Goal: Task Accomplishment & Management: Complete application form

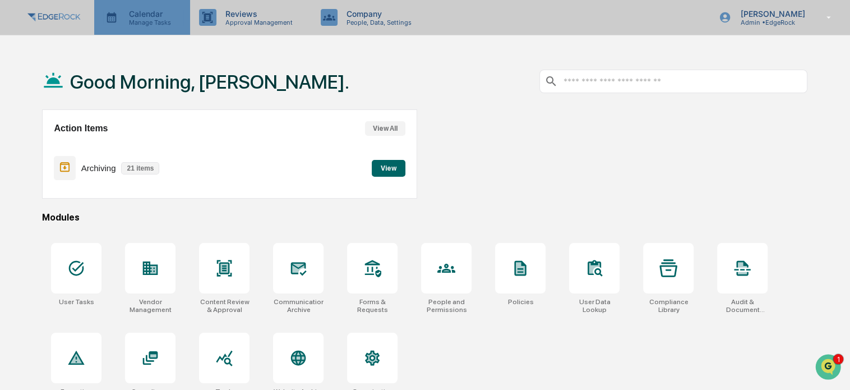
click at [148, 17] on p "Calendar" at bounding box center [148, 14] width 57 height 10
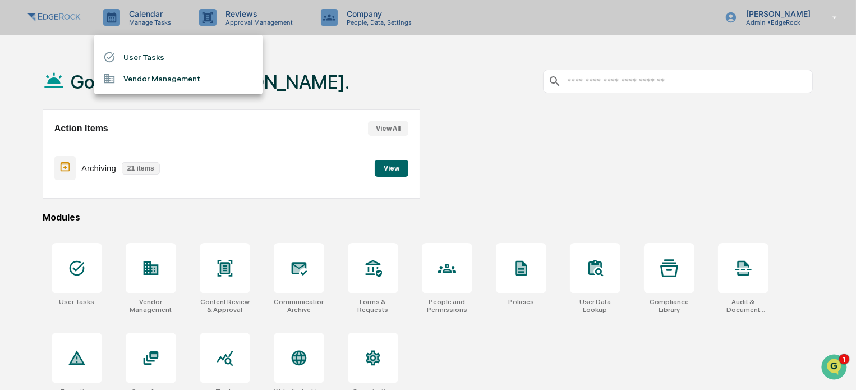
click at [240, 28] on div at bounding box center [428, 195] width 856 height 390
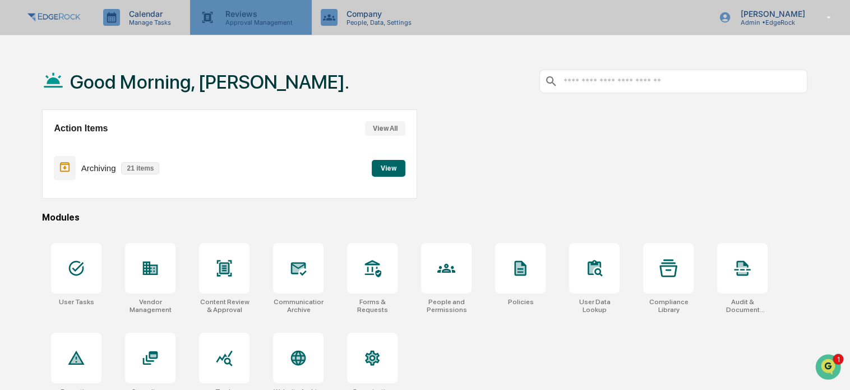
click at [248, 17] on p "Reviews" at bounding box center [257, 14] width 82 height 10
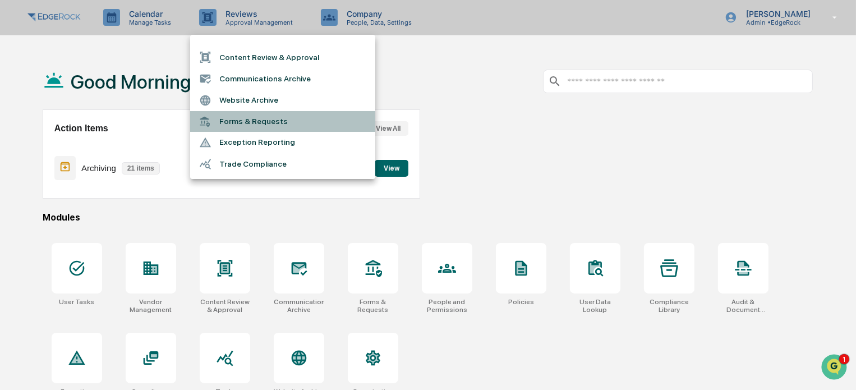
click at [244, 123] on li "Forms & Requests" at bounding box center [282, 121] width 185 height 21
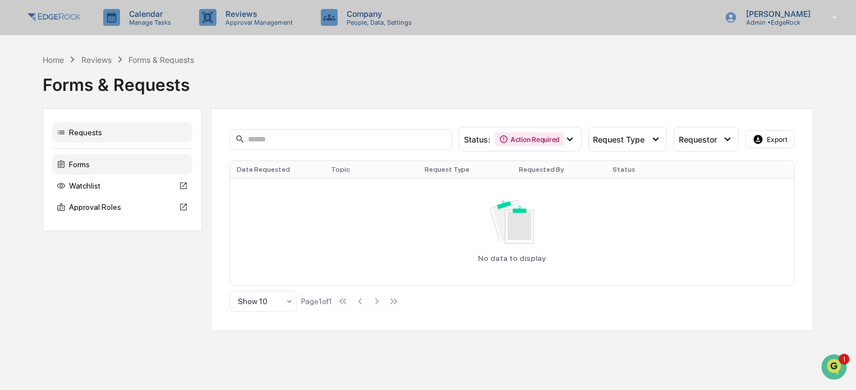
click at [99, 165] on div "Forms" at bounding box center [122, 164] width 140 height 20
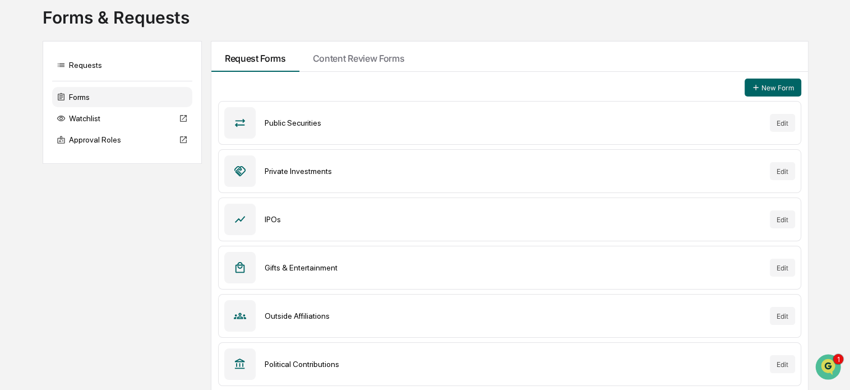
scroll to position [68, 0]
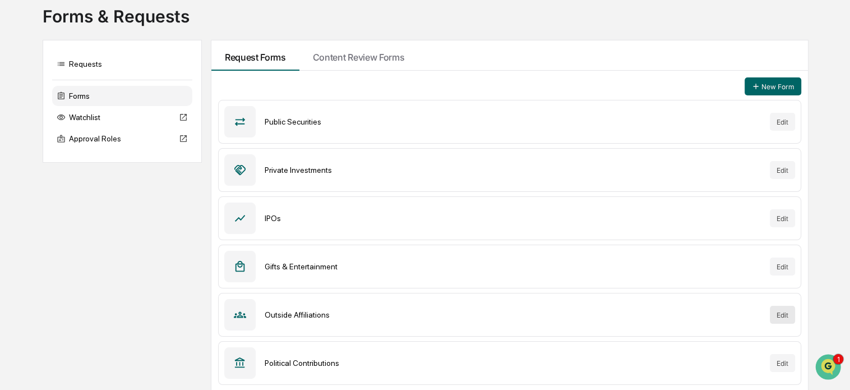
click at [778, 312] on button "Edit" at bounding box center [782, 315] width 25 height 18
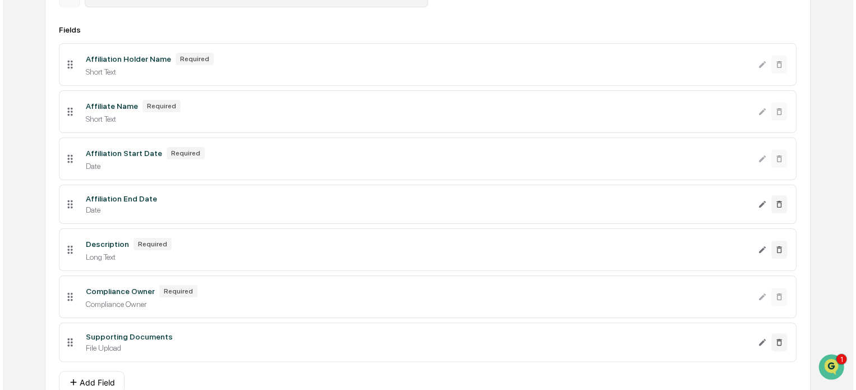
scroll to position [181, 0]
click at [760, 252] on icon "Edit Description field" at bounding box center [759, 248] width 9 height 9
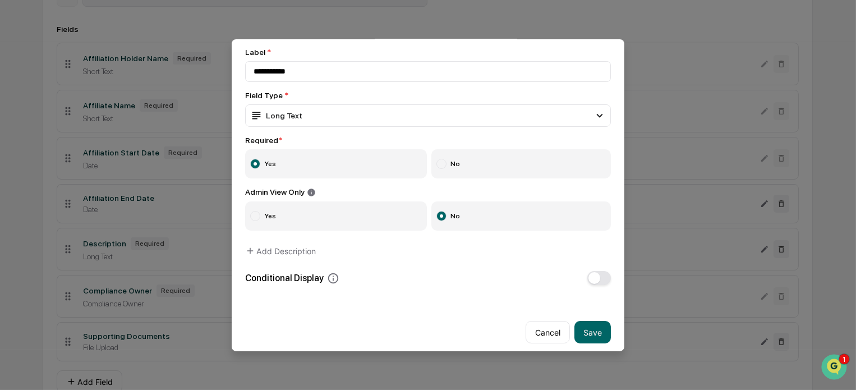
scroll to position [54, 0]
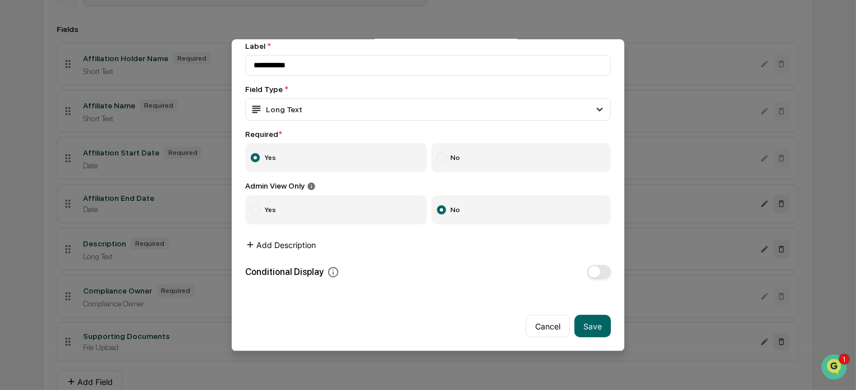
click at [284, 237] on button "Add Description" at bounding box center [280, 244] width 71 height 22
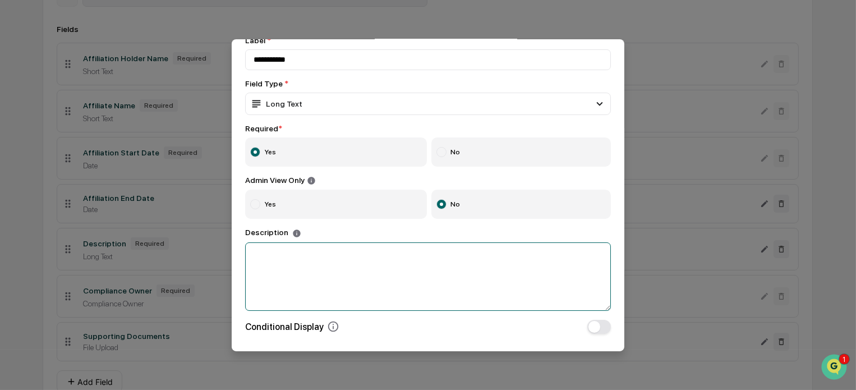
click at [301, 263] on textarea at bounding box center [428, 276] width 366 height 68
paste textarea "**********"
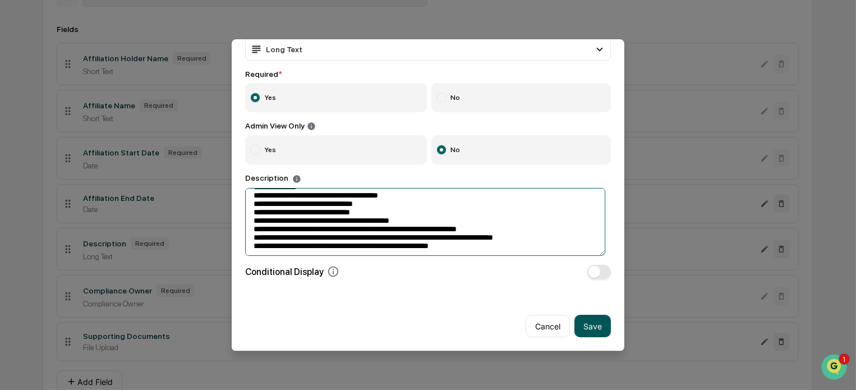
scroll to position [115, 0]
type textarea "**********"
click at [595, 268] on button "button" at bounding box center [599, 272] width 24 height 14
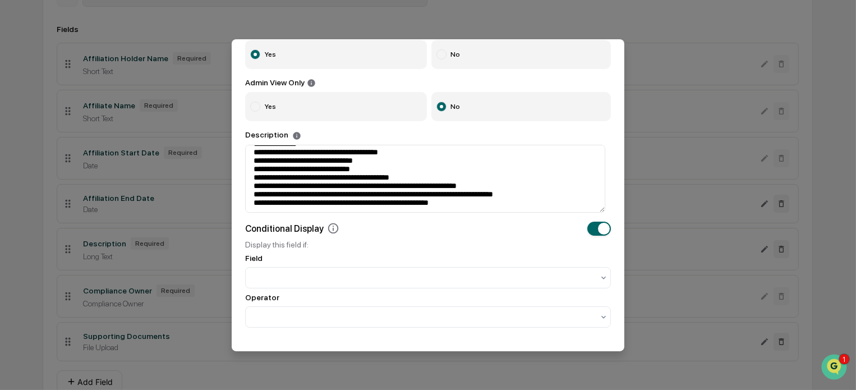
click at [598, 230] on span "button" at bounding box center [604, 229] width 12 height 12
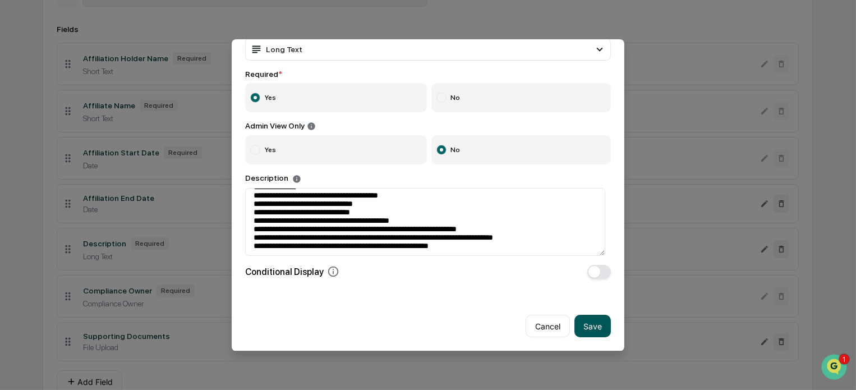
click at [593, 321] on button "Save" at bounding box center [592, 326] width 36 height 22
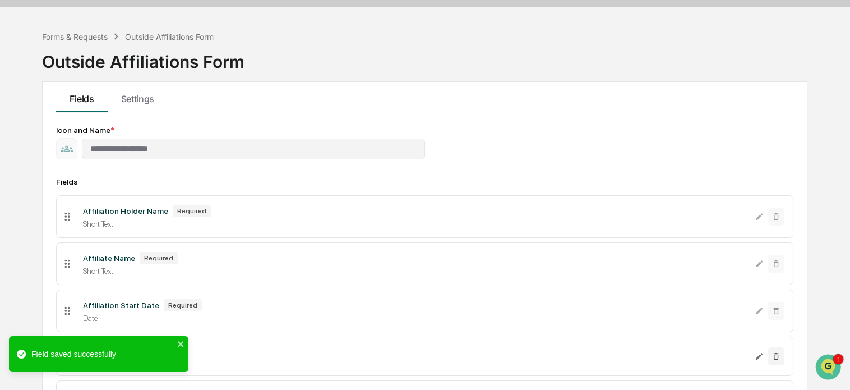
scroll to position [0, 0]
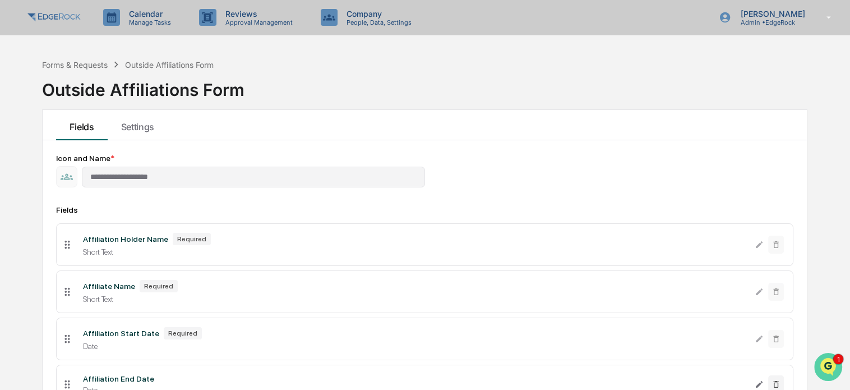
click at [829, 371] on icon "Open customer support" at bounding box center [828, 381] width 28 height 28
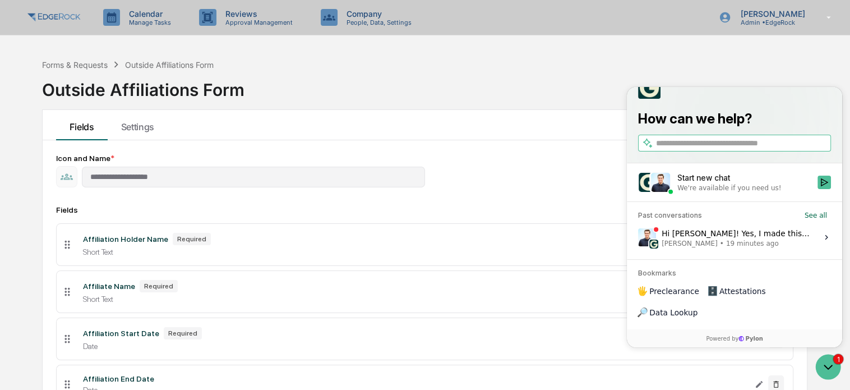
click at [712, 247] on div "Hi [PERSON_NAME]! Yes, I made this change. I believe we covered the other quest…" at bounding box center [736, 236] width 149 height 21
click at [638, 237] on button "View issue" at bounding box center [637, 237] width 1 height 1
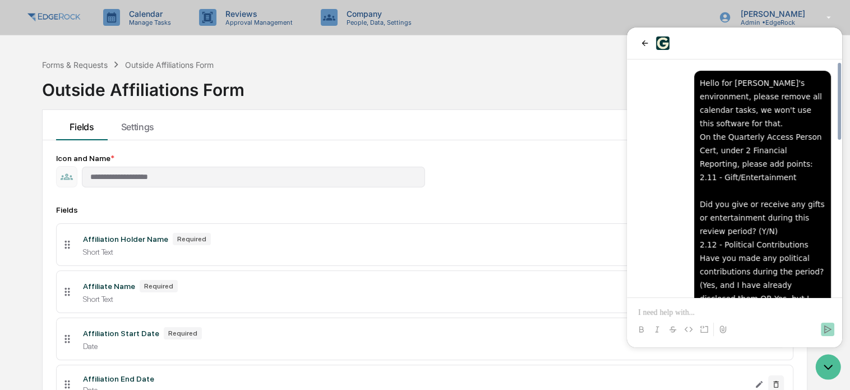
scroll to position [477, 0]
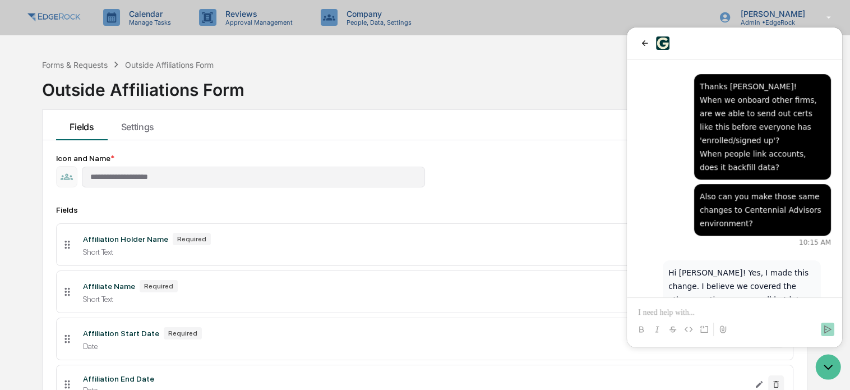
click at [691, 303] on div at bounding box center [734, 319] width 206 height 43
click at [683, 316] on p at bounding box center [734, 312] width 193 height 11
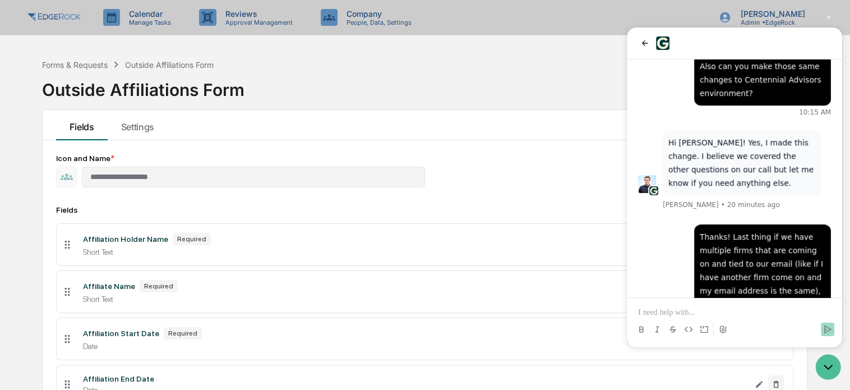
click at [505, 72] on div "Forms & Requests Outside Affiliations Form Outside Affiliations Form" at bounding box center [424, 81] width 765 height 56
click at [823, 363] on icon "Open customer support" at bounding box center [828, 367] width 28 height 28
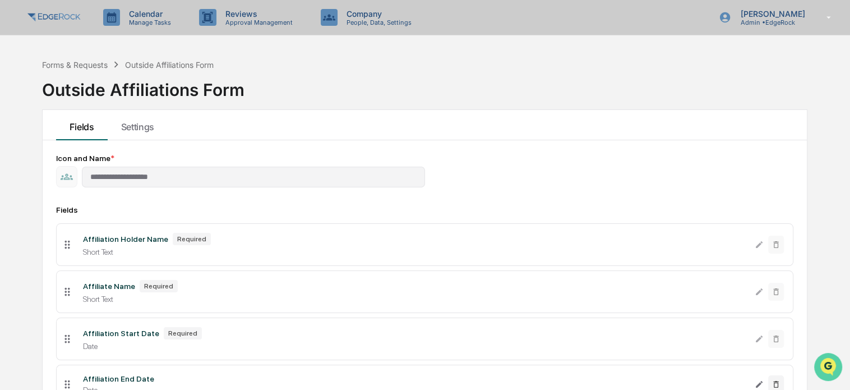
click at [821, 371] on icon "Open customer support" at bounding box center [828, 381] width 28 height 28
